Goal: Information Seeking & Learning: Compare options

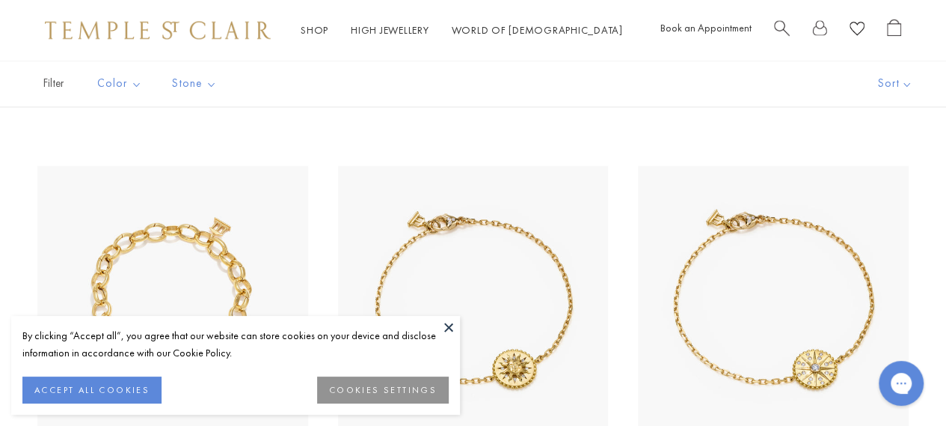
scroll to position [1271, 0]
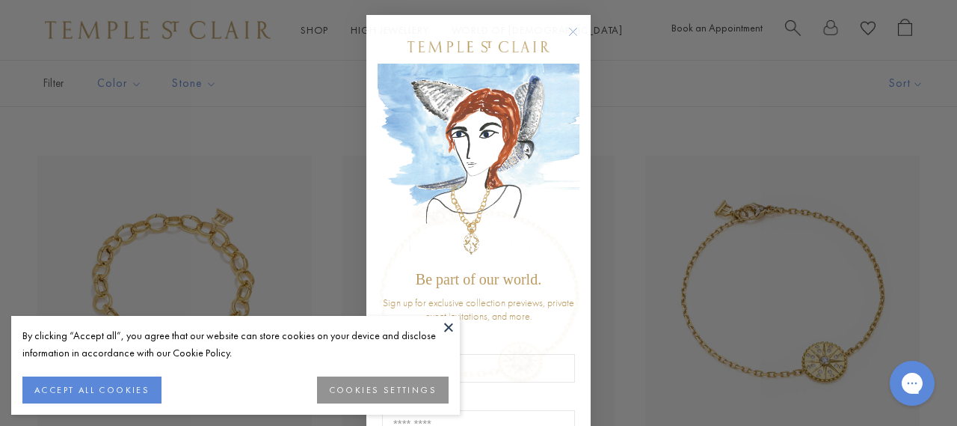
click at [572, 30] on circle "Close dialog" at bounding box center [574, 32] width 18 height 18
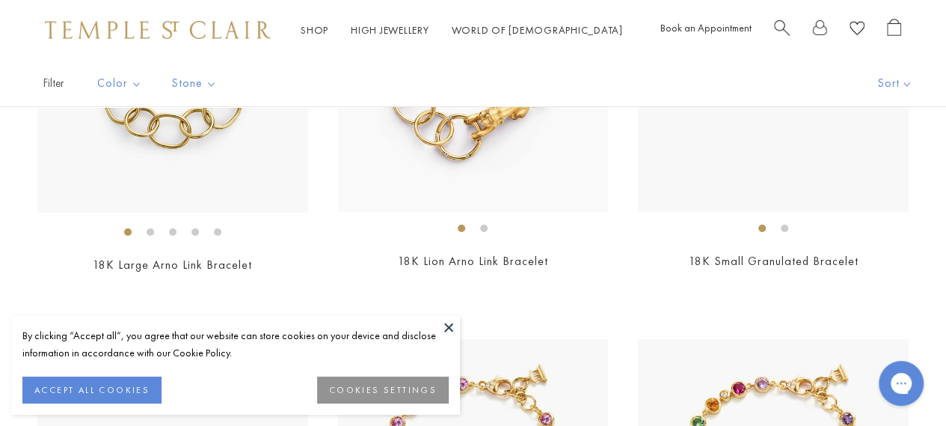
scroll to position [2692, 0]
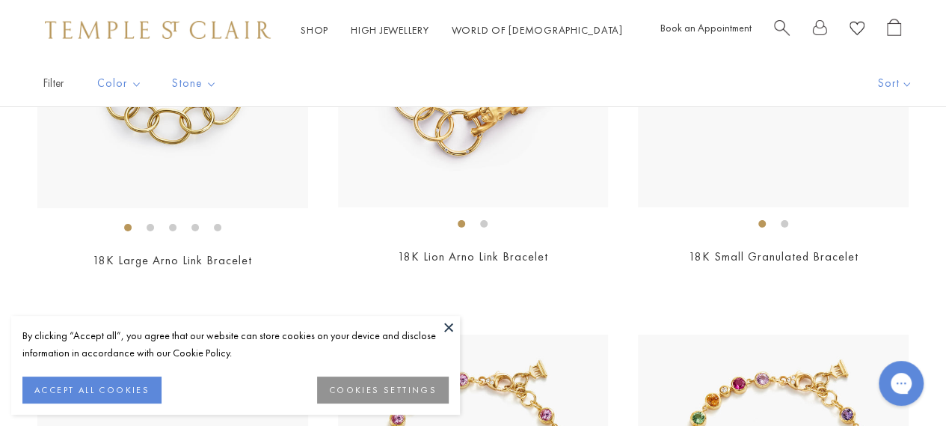
click at [111, 393] on button "ACCEPT ALL COOKIES" at bounding box center [91, 389] width 139 height 27
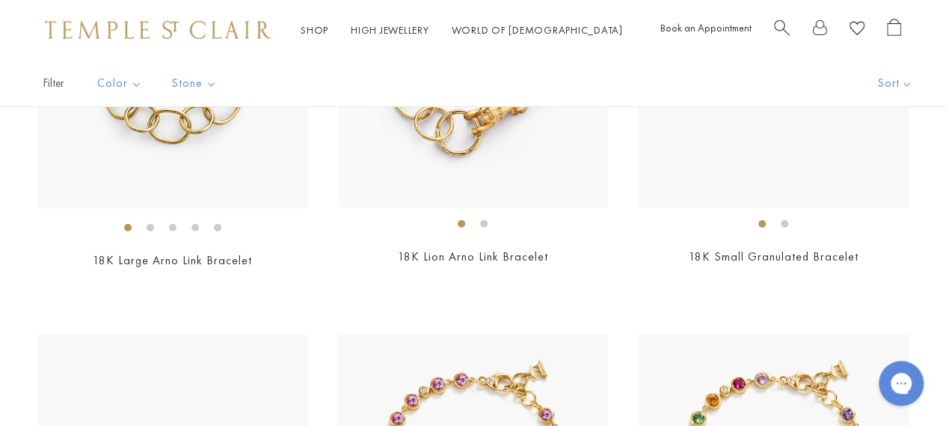
scroll to position [2543, 0]
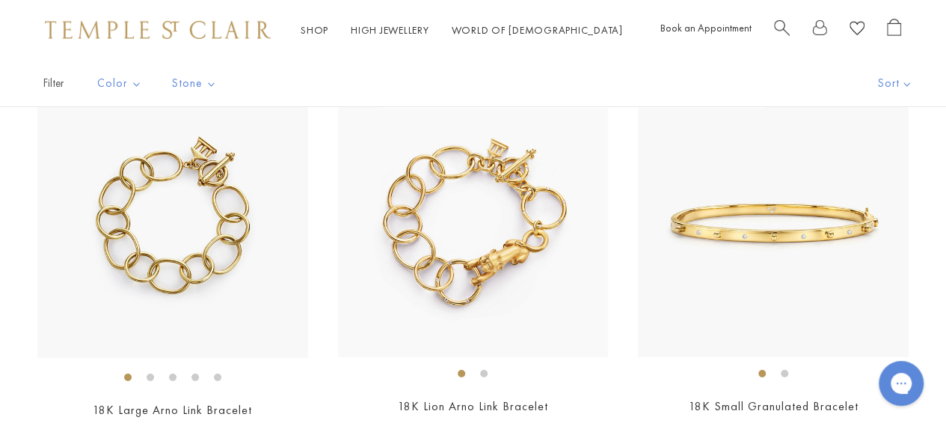
click at [153, 373] on li at bounding box center [150, 376] width 7 height 7
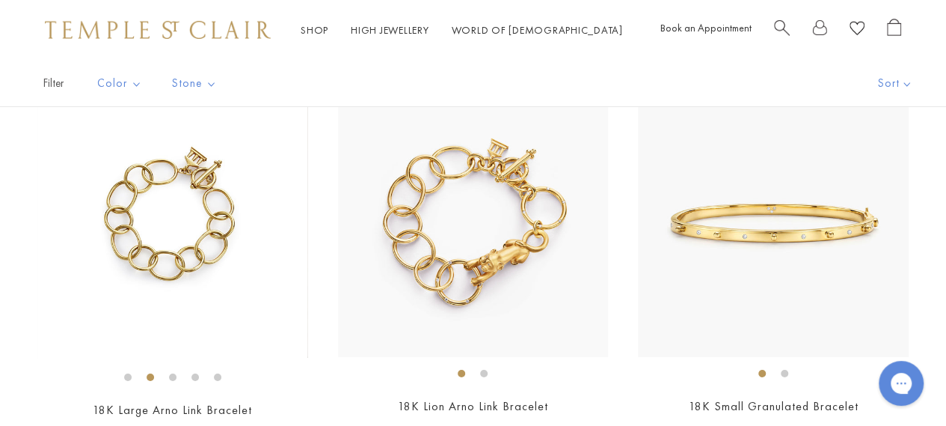
click at [174, 373] on li at bounding box center [172, 376] width 7 height 7
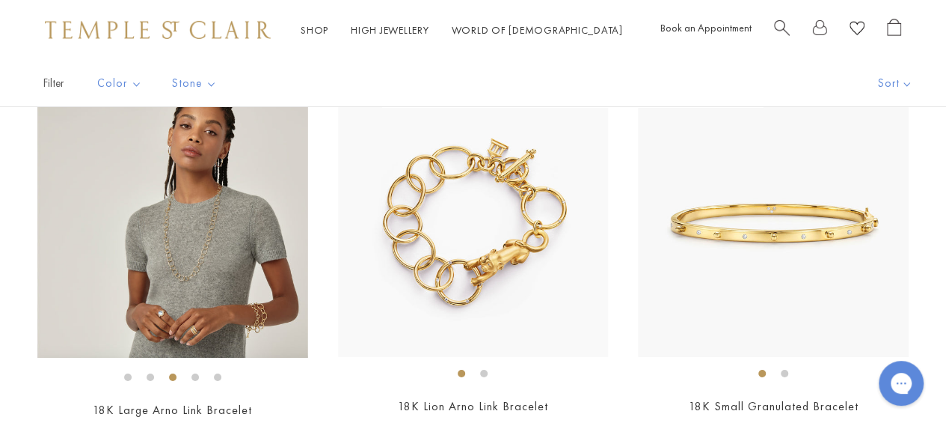
click at [192, 373] on li at bounding box center [194, 376] width 7 height 7
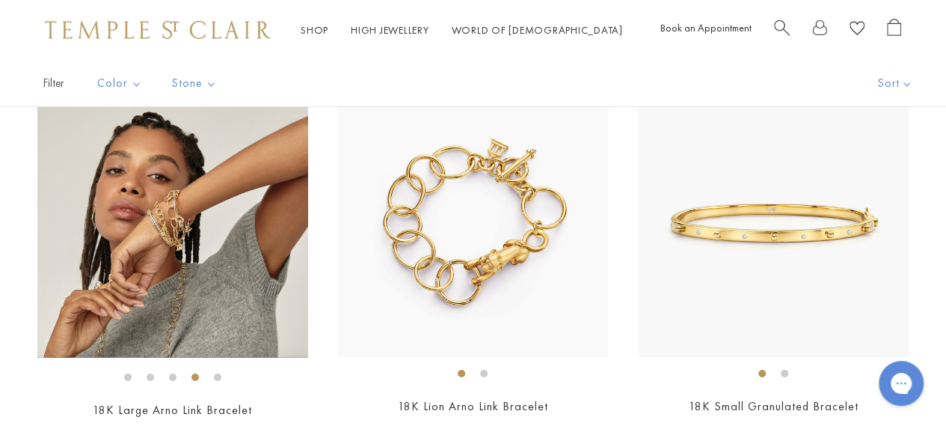
click at [220, 373] on li at bounding box center [217, 376] width 7 height 7
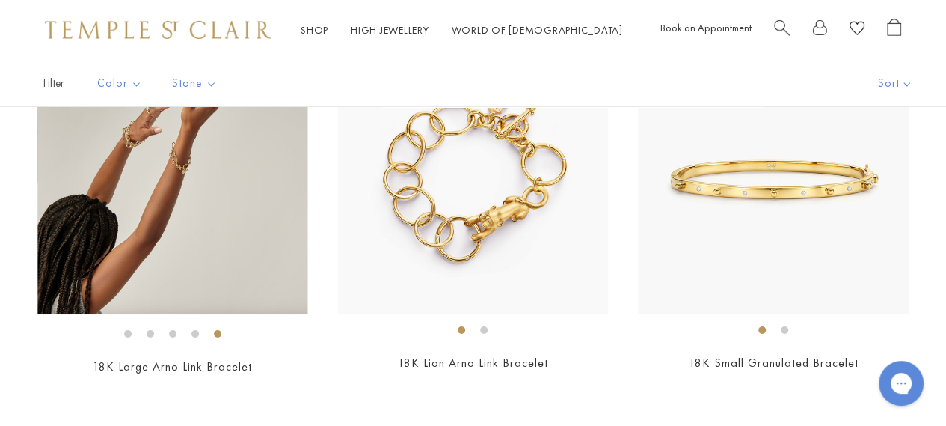
scroll to position [2617, 0]
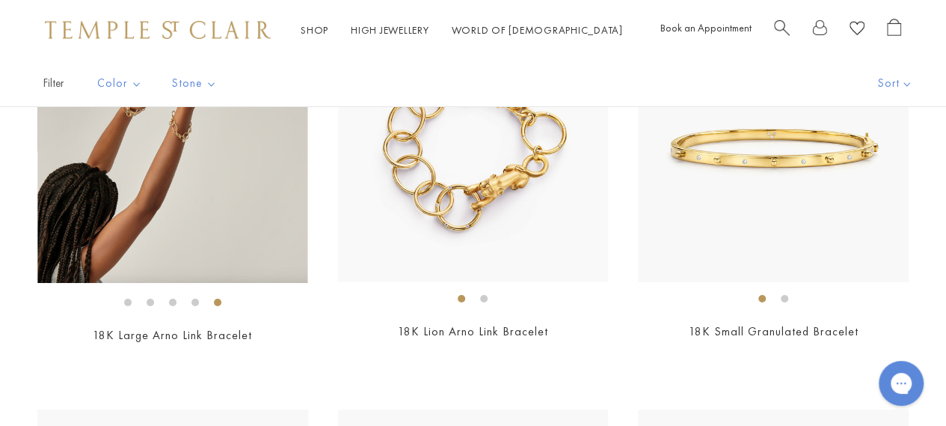
click at [484, 295] on li at bounding box center [483, 298] width 7 height 7
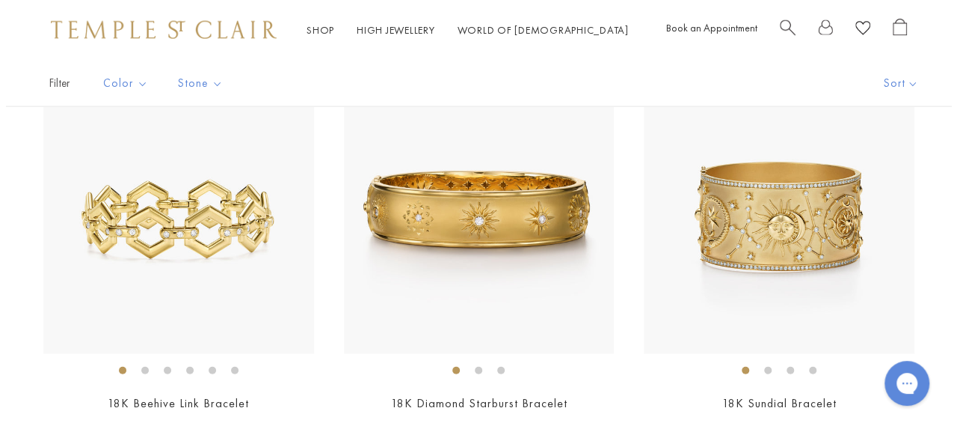
scroll to position [4562, 0]
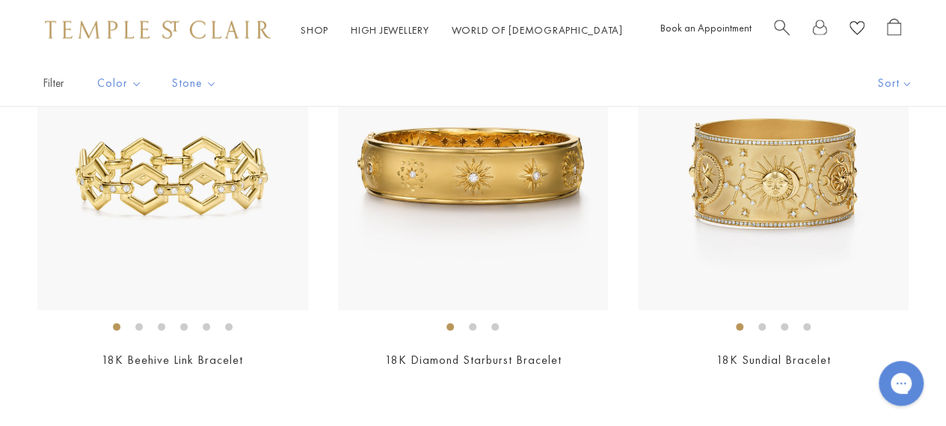
click at [779, 29] on span "Search" at bounding box center [782, 27] width 16 height 16
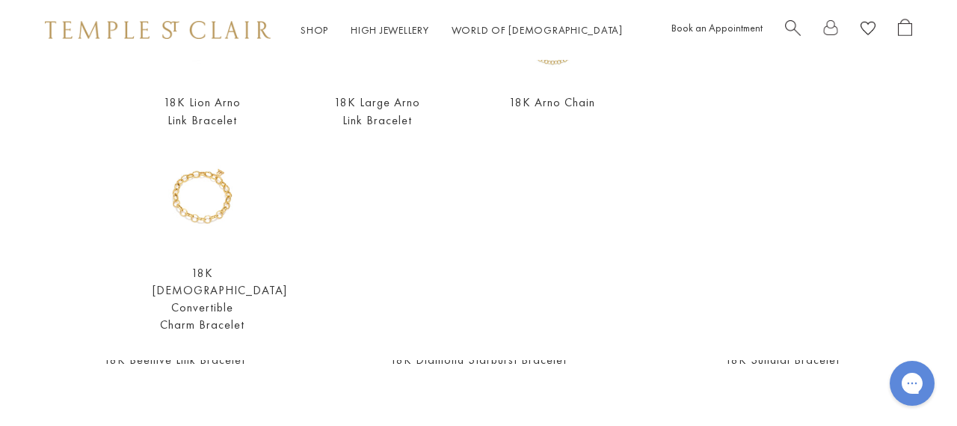
scroll to position [150, 0]
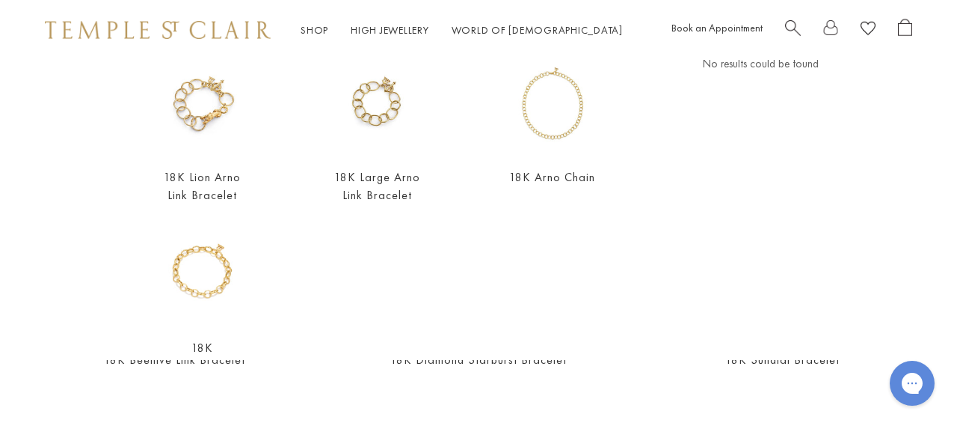
type input "*********"
click at [213, 285] on img at bounding box center [203, 274] width 100 height 100
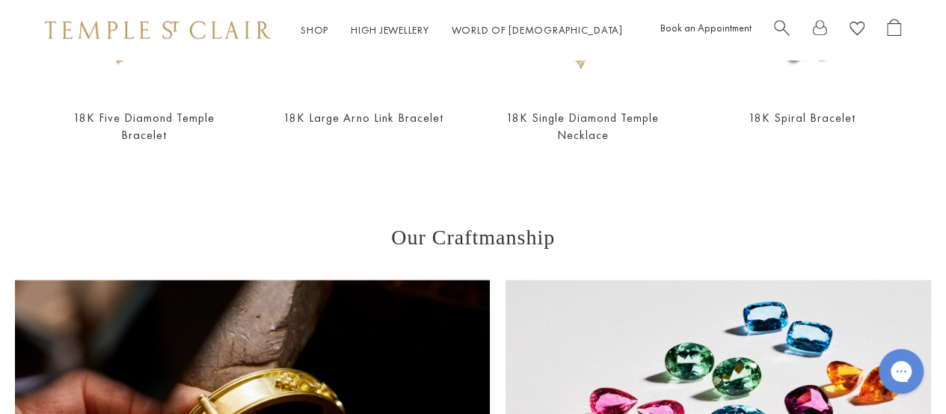
scroll to position [598, 0]
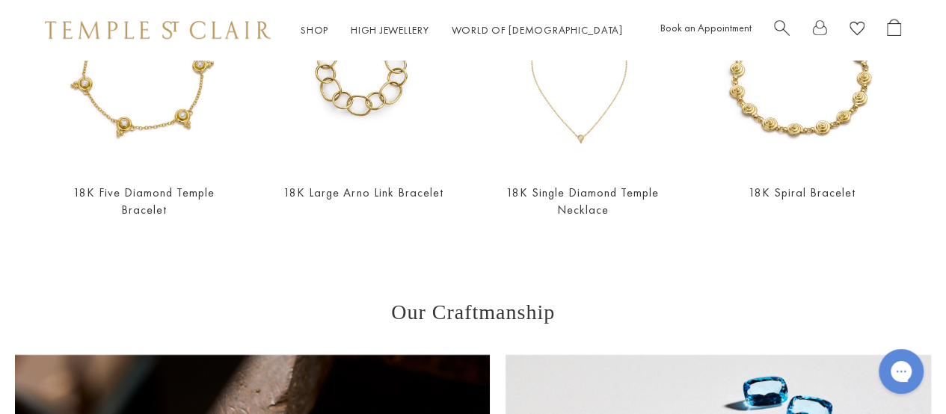
click at [366, 105] on img at bounding box center [362, 75] width 189 height 189
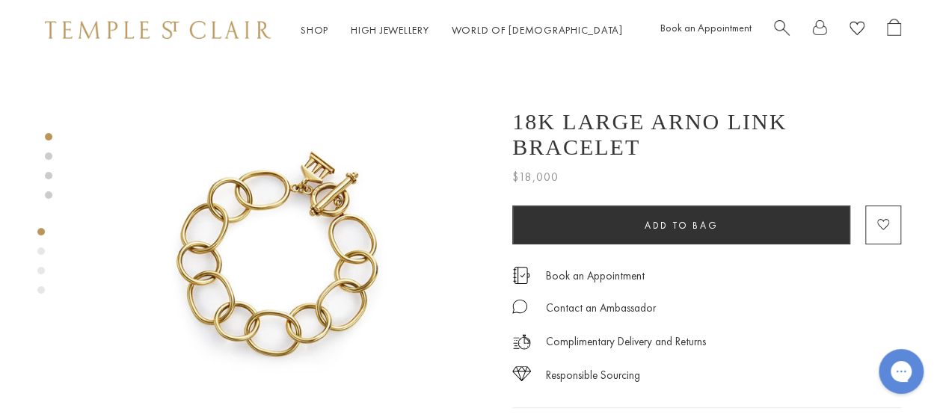
click at [50, 154] on link at bounding box center [48, 156] width 7 height 7
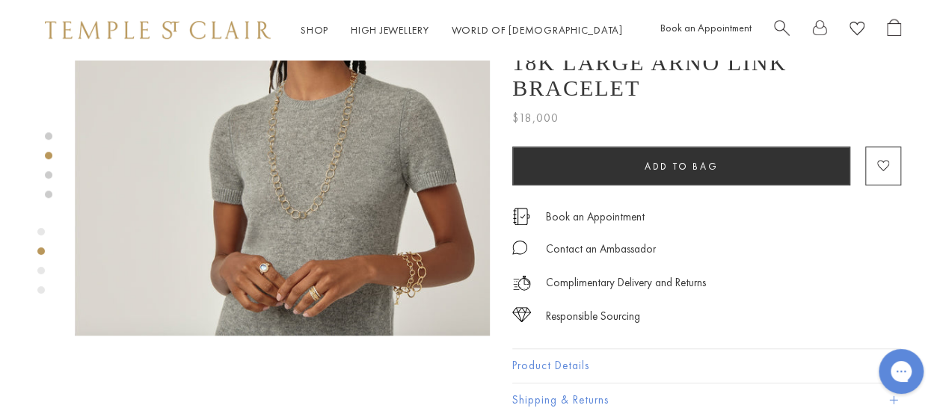
scroll to position [606, 0]
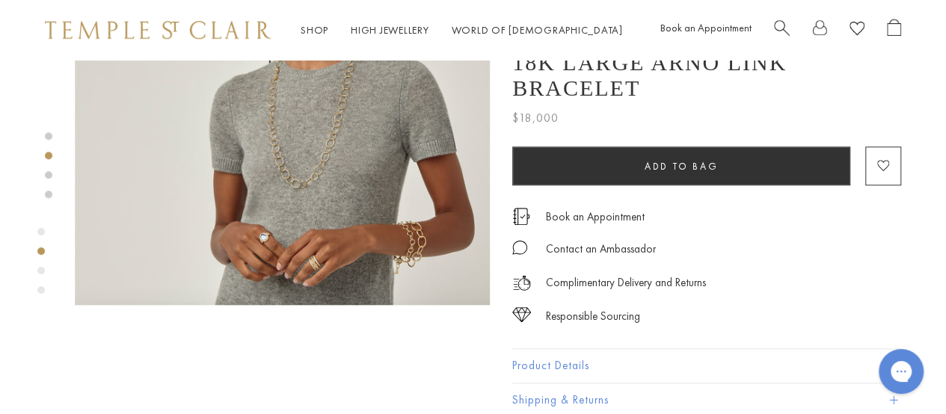
click at [402, 229] on img at bounding box center [282, 99] width 415 height 414
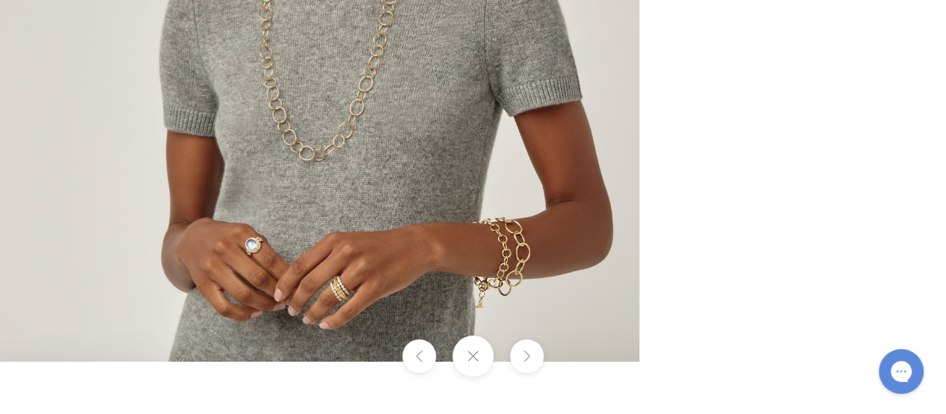
drag, startPoint x: 561, startPoint y: 249, endPoint x: 0, endPoint y: -52, distance: 636.3
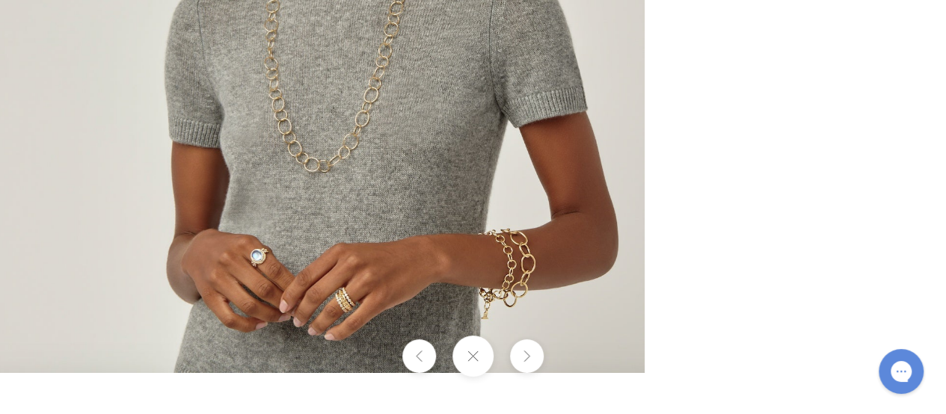
drag, startPoint x: 709, startPoint y: 337, endPoint x: 162, endPoint y: 215, distance: 560.2
click at [162, 215] on div at bounding box center [473, 207] width 946 height 414
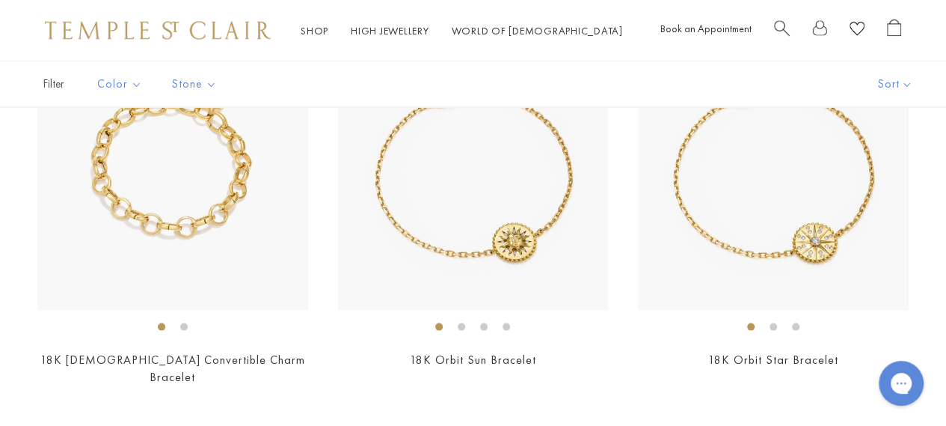
scroll to position [1421, 0]
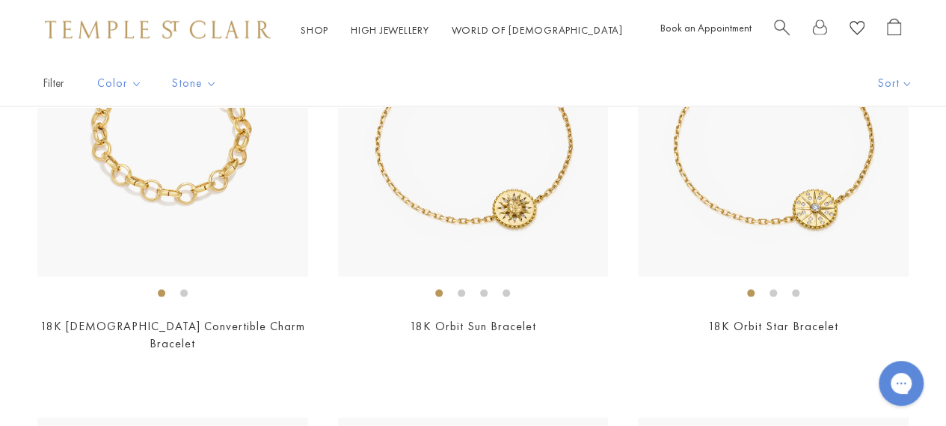
click at [185, 291] on li at bounding box center [183, 292] width 7 height 7
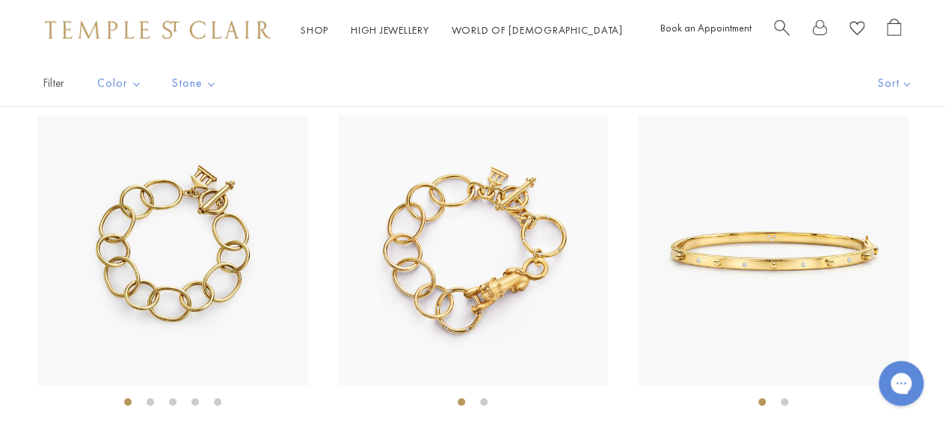
scroll to position [2543, 0]
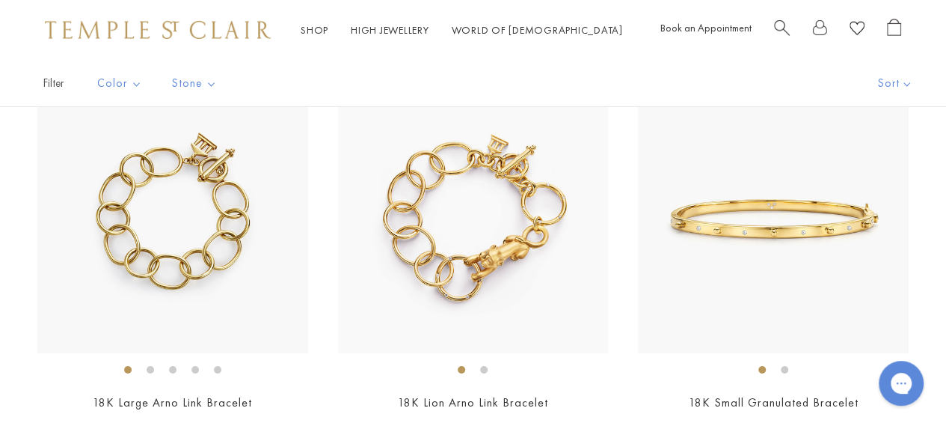
click at [239, 295] on img at bounding box center [172, 218] width 271 height 271
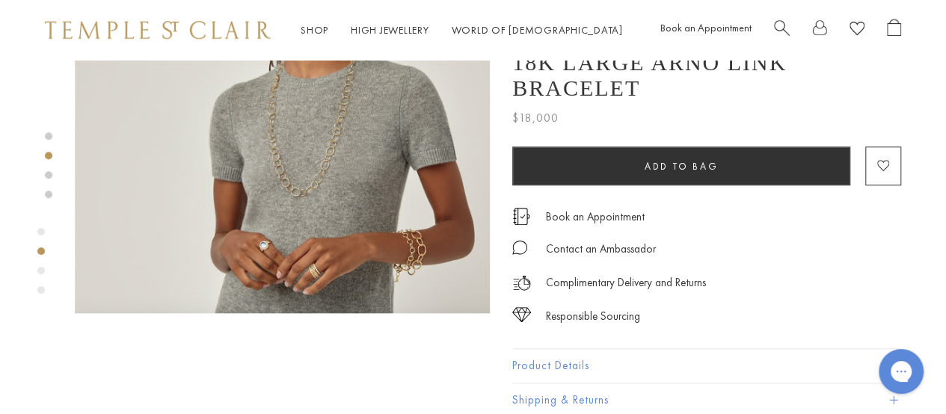
scroll to position [598, 0]
click at [389, 254] on img at bounding box center [282, 106] width 415 height 414
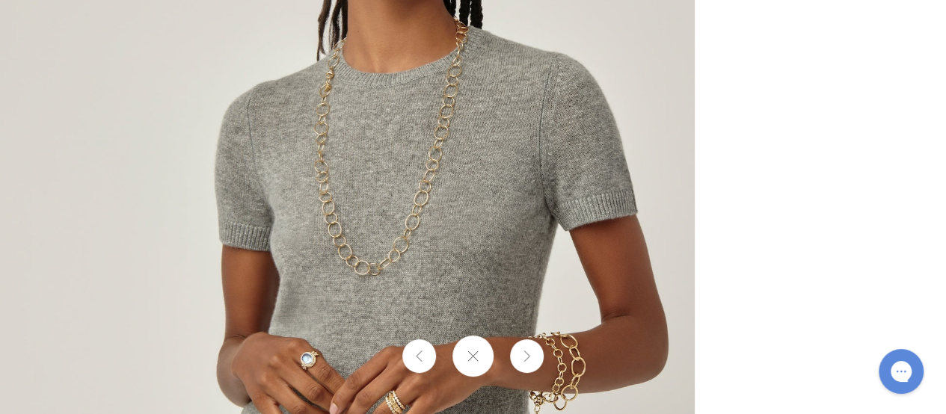
drag, startPoint x: 583, startPoint y: 301, endPoint x: 184, endPoint y: 208, distance: 410.0
click at [184, 208] on img at bounding box center [339, 121] width 710 height 707
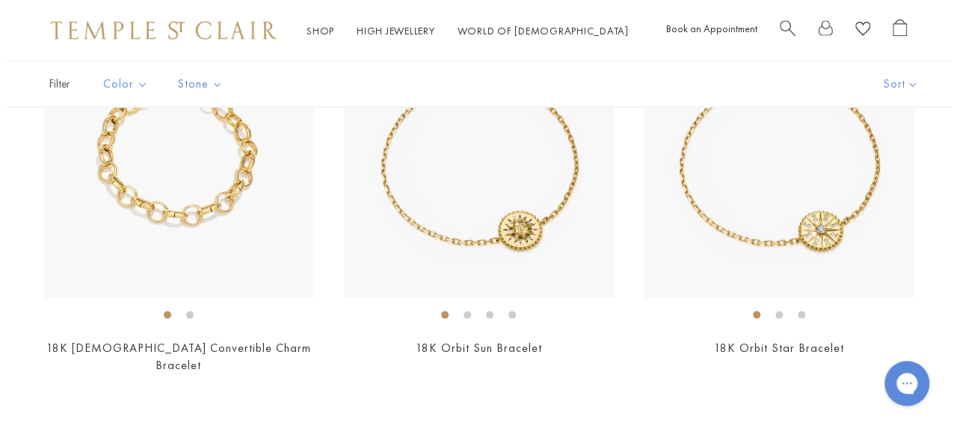
scroll to position [1401, 0]
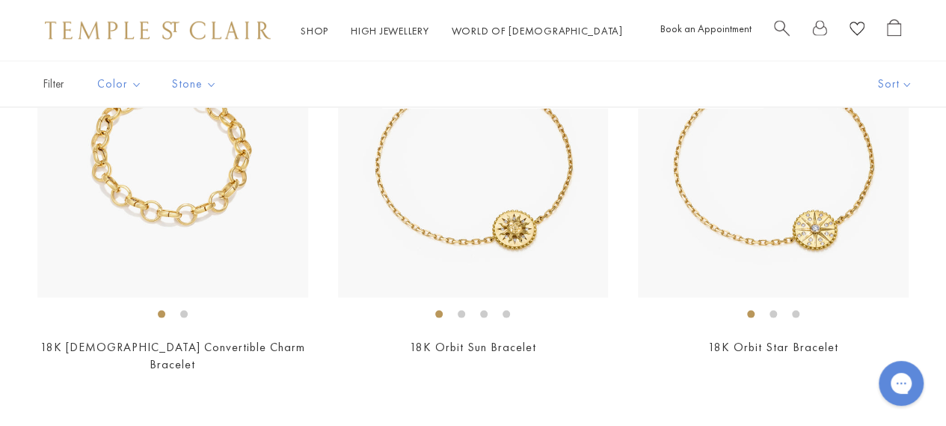
click at [784, 31] on span "Search" at bounding box center [782, 27] width 16 height 16
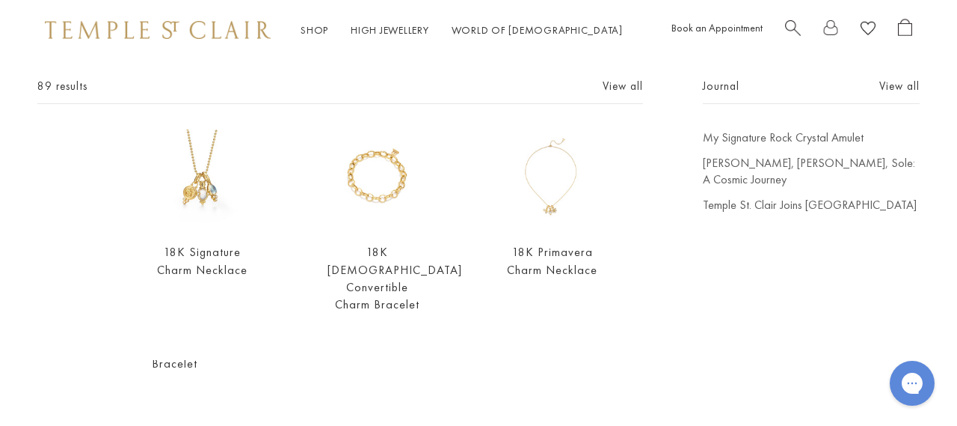
scroll to position [0, 0]
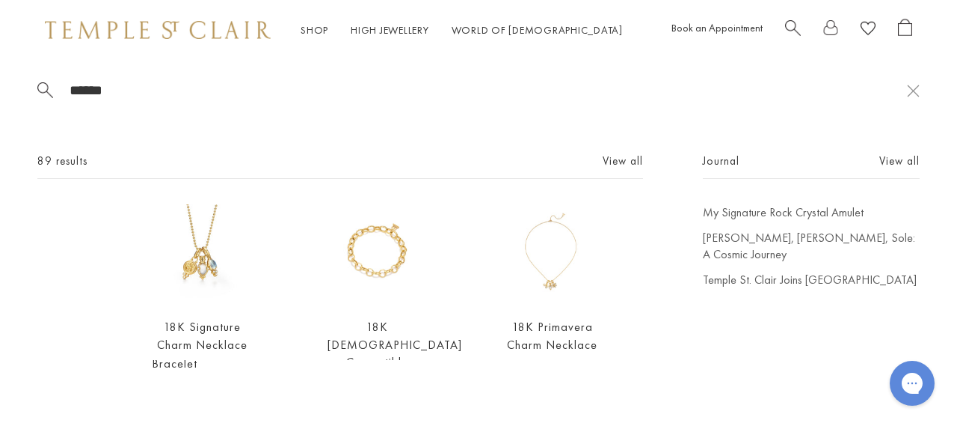
type input "******"
click at [615, 156] on link "View all" at bounding box center [623, 161] width 40 height 16
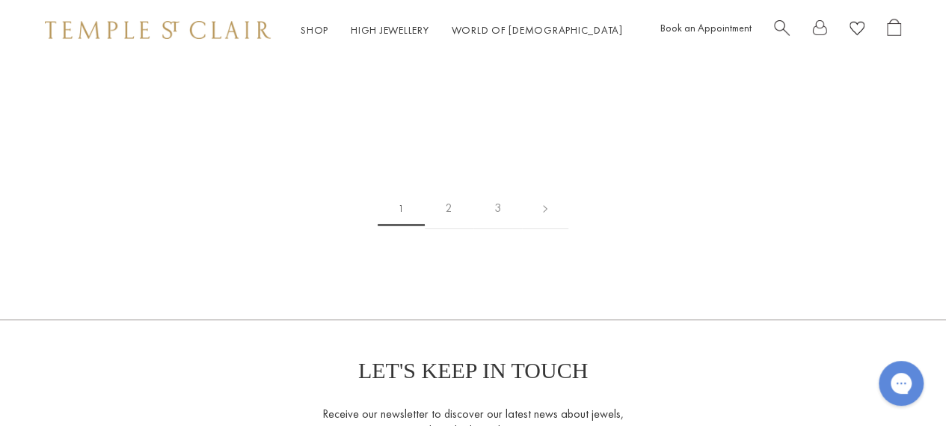
scroll to position [2842, 0]
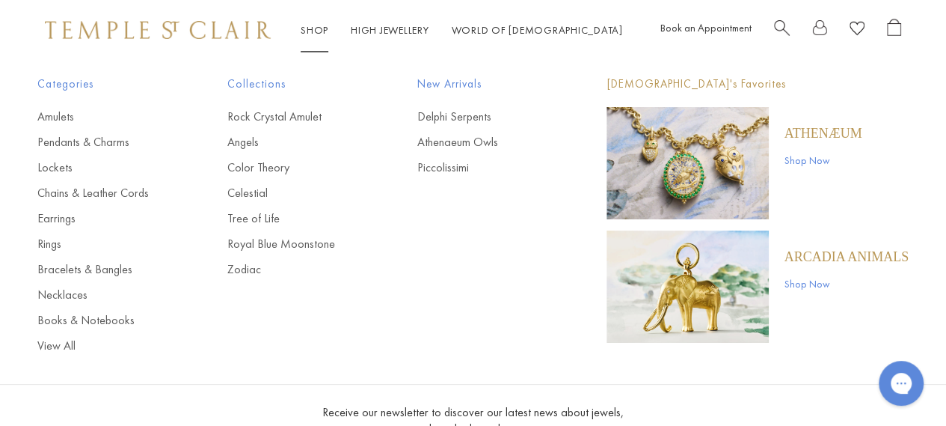
click at [61, 243] on link "Rings" at bounding box center [102, 244] width 130 height 16
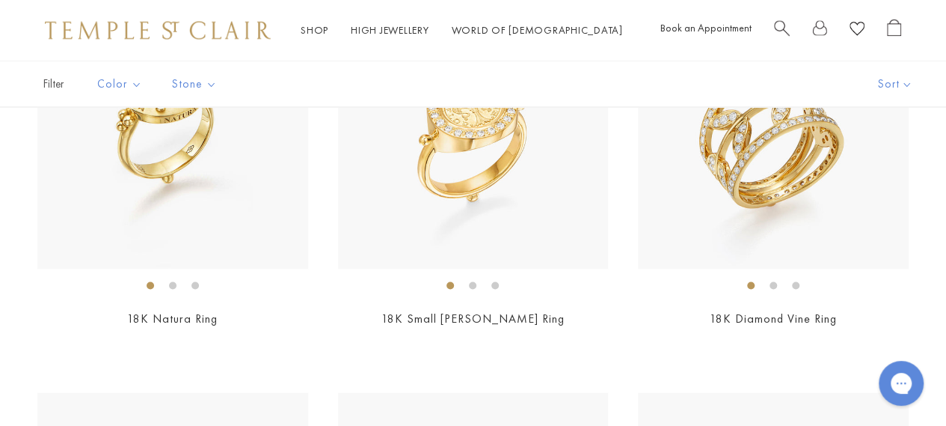
scroll to position [4113, 0]
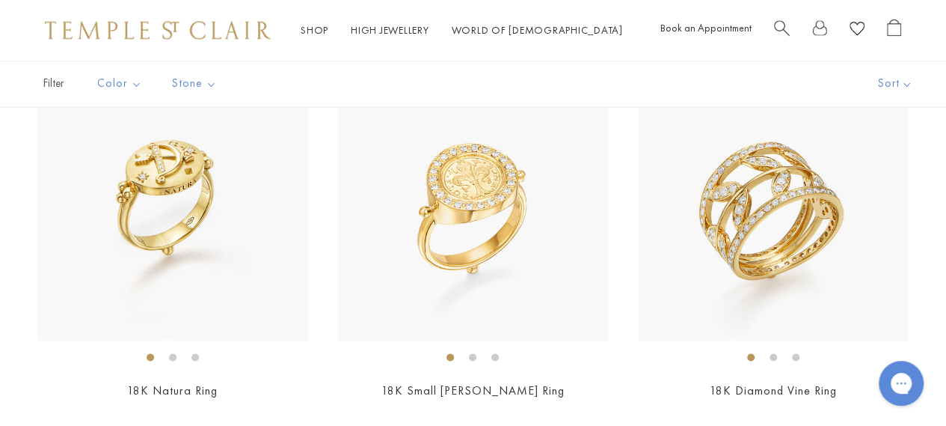
click at [777, 360] on li at bounding box center [772, 356] width 7 height 7
click at [796, 360] on li at bounding box center [795, 356] width 7 height 7
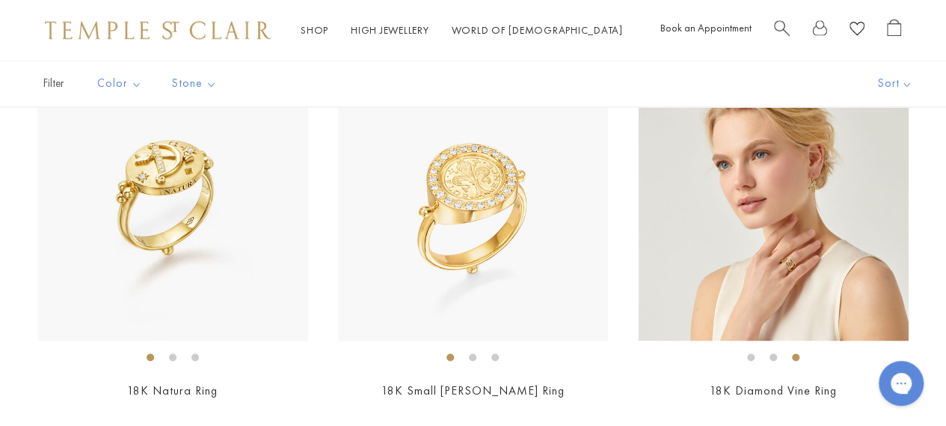
click at [799, 289] on img at bounding box center [773, 205] width 271 height 271
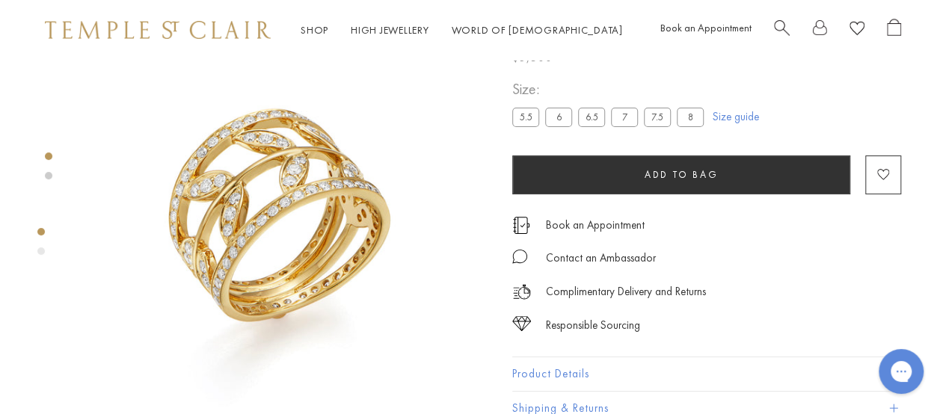
click at [40, 249] on div "Product gallery navigation" at bounding box center [40, 251] width 7 height 7
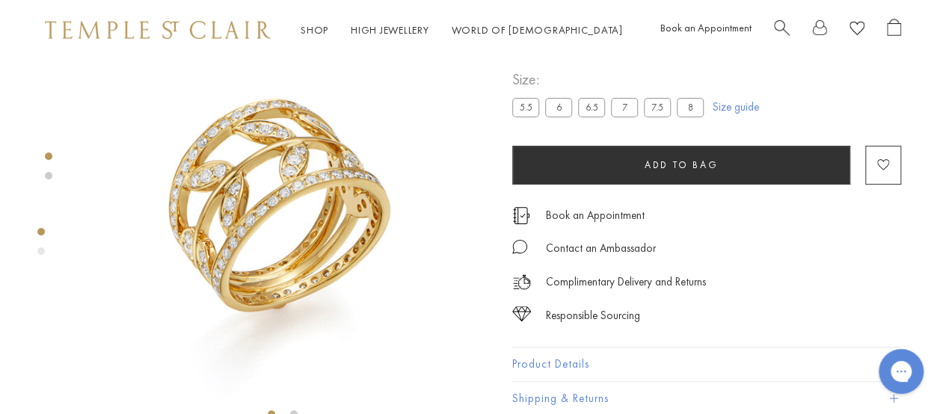
scroll to position [150, 0]
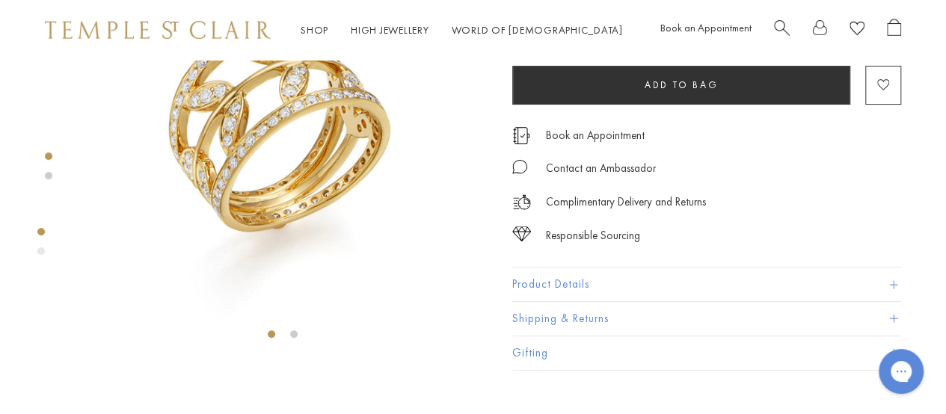
click at [283, 325] on img at bounding box center [282, 117] width 415 height 415
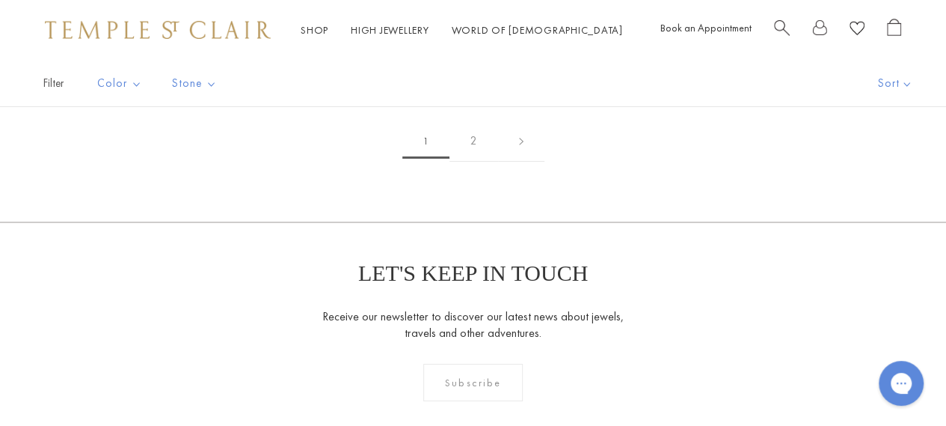
scroll to position [5490, 0]
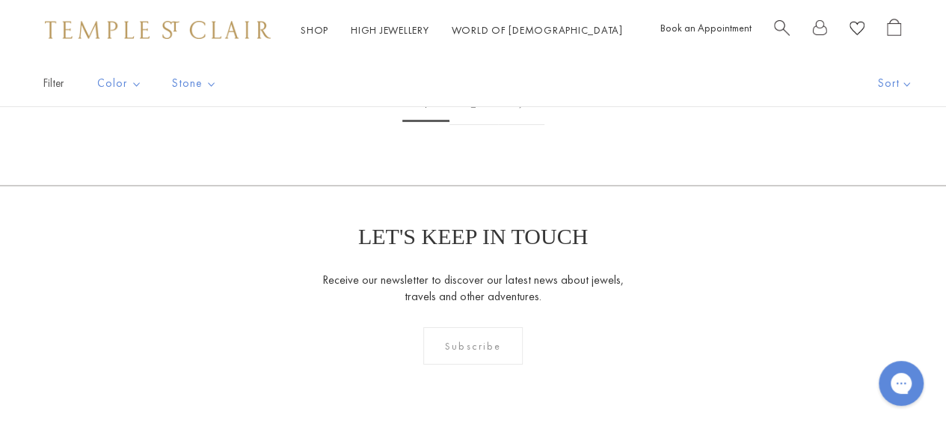
click at [473, 113] on link "2" at bounding box center [473, 104] width 49 height 41
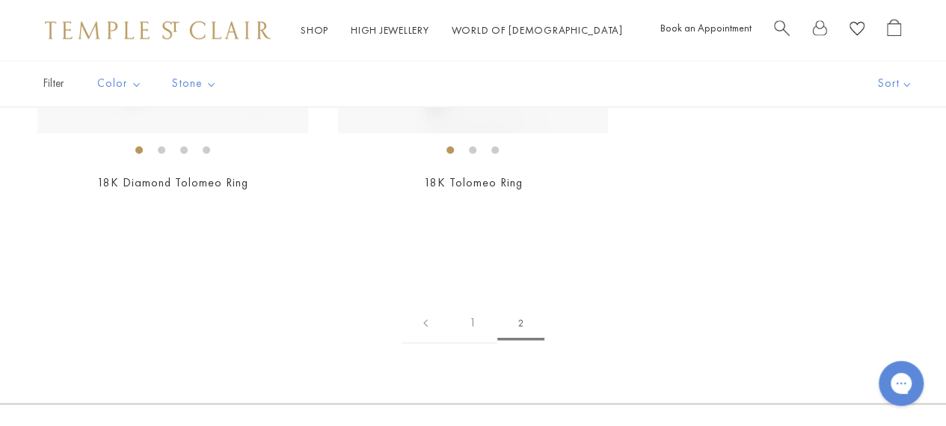
scroll to position [1196, 0]
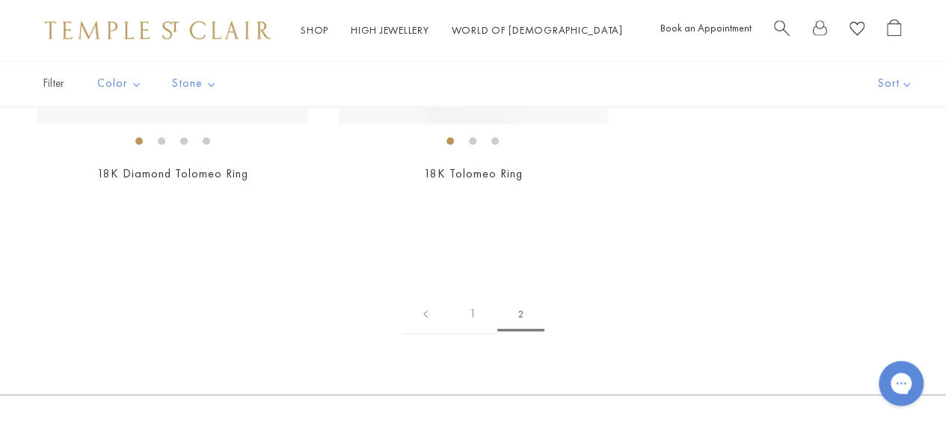
click at [470, 294] on link "1" at bounding box center [473, 312] width 49 height 41
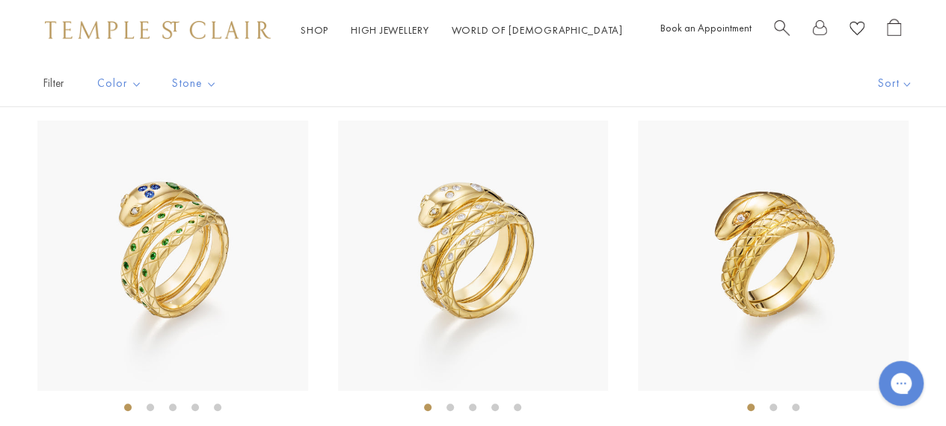
scroll to position [150, 0]
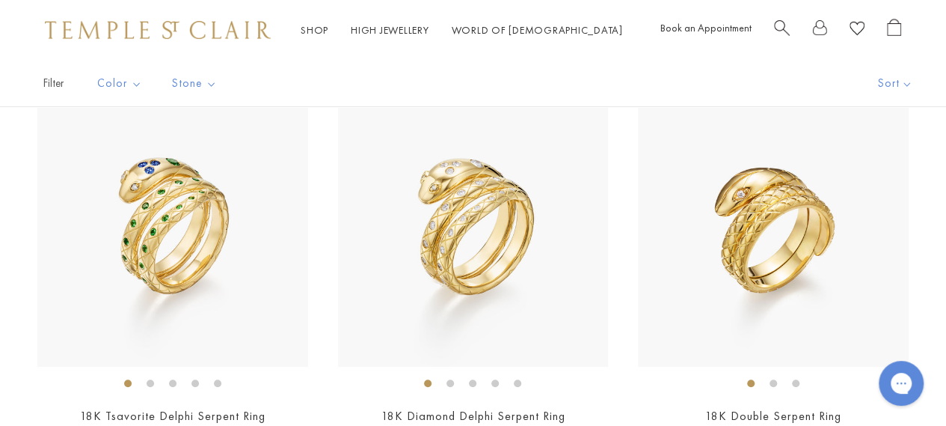
click at [772, 380] on li at bounding box center [772, 382] width 7 height 7
click at [794, 382] on li at bounding box center [795, 382] width 7 height 7
